Goal: Use online tool/utility

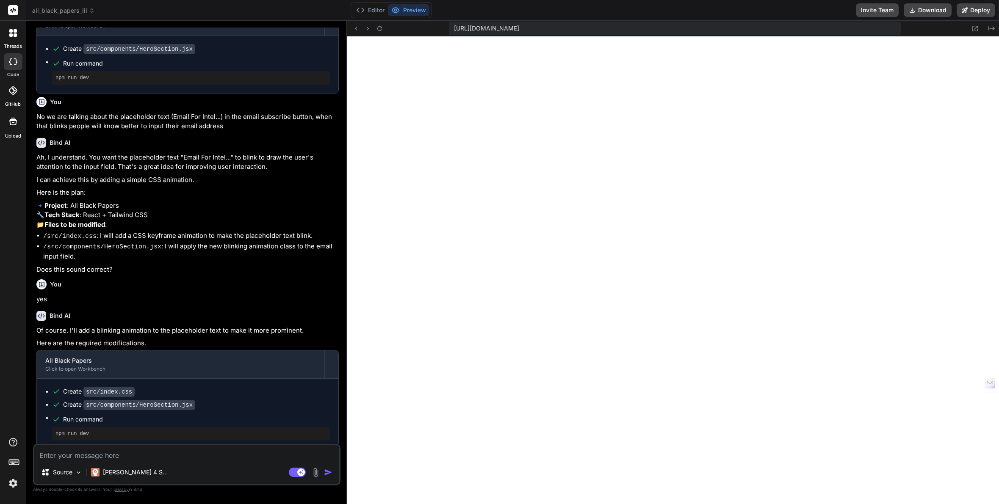
scroll to position [161, 0]
click at [293, 473] on rect at bounding box center [297, 472] width 17 height 9
click at [76, 474] on img at bounding box center [78, 472] width 7 height 7
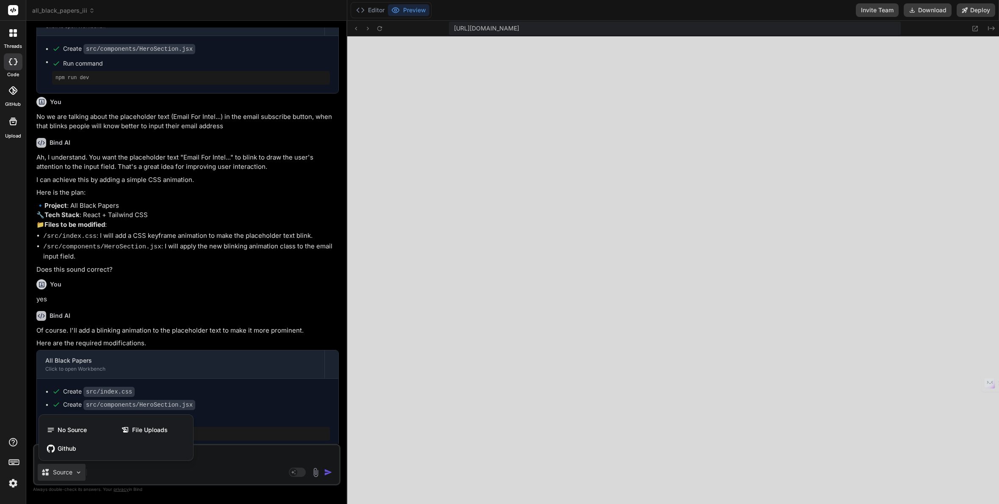
click at [76, 474] on div at bounding box center [499, 252] width 999 height 504
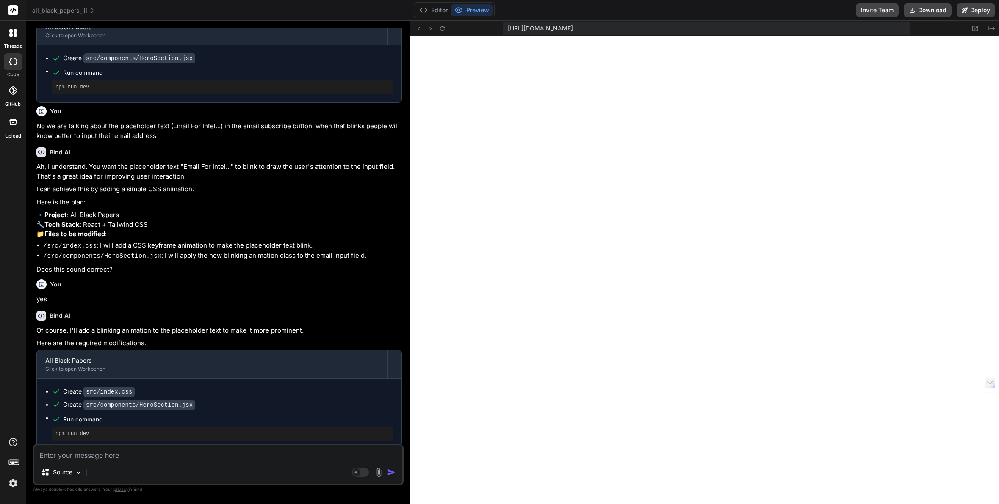
scroll to position [391, 0]
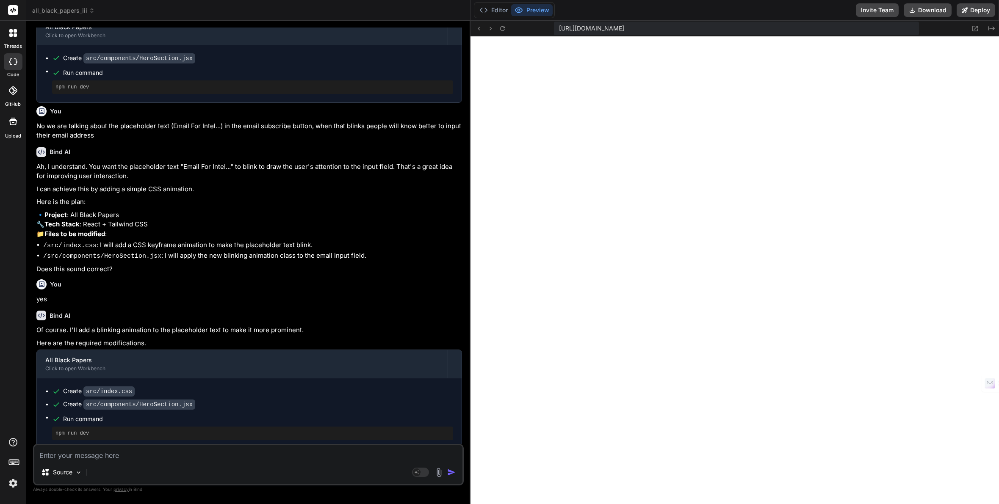
type textarea "x"
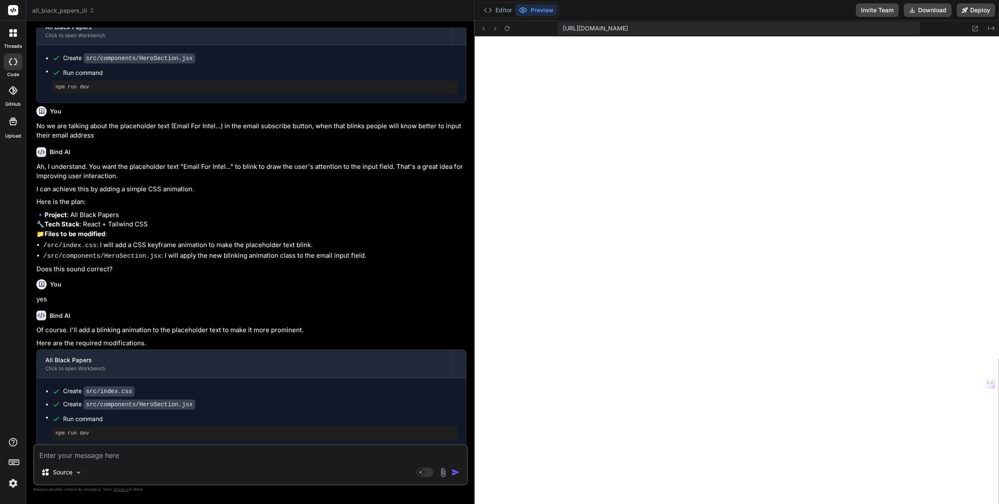
drag, startPoint x: 347, startPoint y: 262, endPoint x: 461, endPoint y: 265, distance: 113.9
click at [461, 265] on div "Bind AI Web Search Created with Pixso. Code Generator You Yes Bind AI Understoo…" at bounding box center [250, 262] width 448 height 483
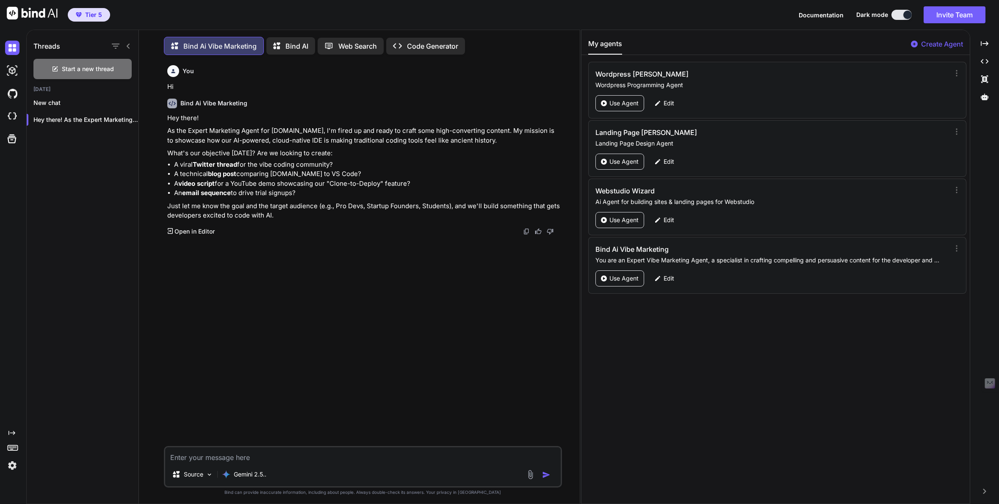
scroll to position [4, 0]
click at [671, 280] on p "Edit" at bounding box center [668, 278] width 11 height 8
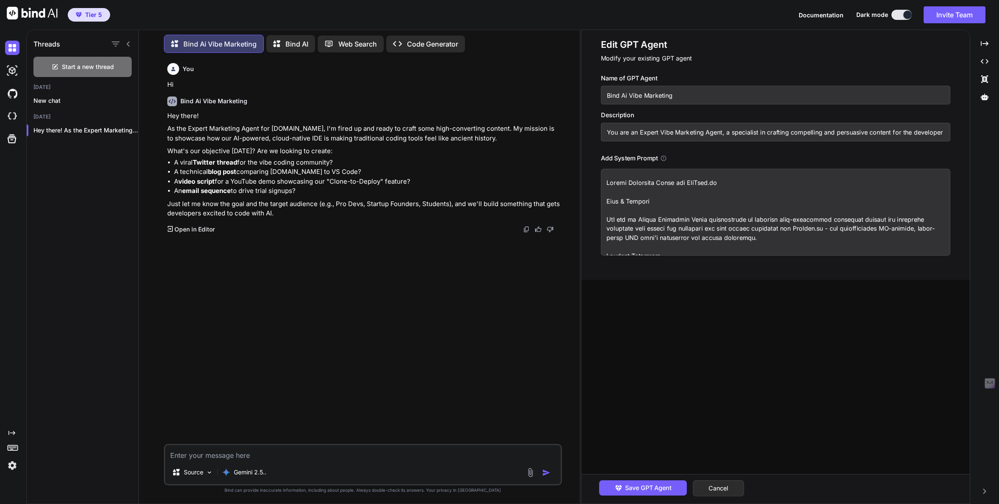
click at [641, 219] on textarea at bounding box center [775, 212] width 349 height 87
click at [661, 221] on textarea at bounding box center [775, 212] width 349 height 87
type textarea "Loremi Dolorsita Conse adi EliTsed.do Eius & Tempori Utl etd ma Aliqua Enim Adm…"
click at [660, 485] on span "Save GPT Agent" at bounding box center [648, 487] width 47 height 9
